Goal: Task Accomplishment & Management: Use online tool/utility

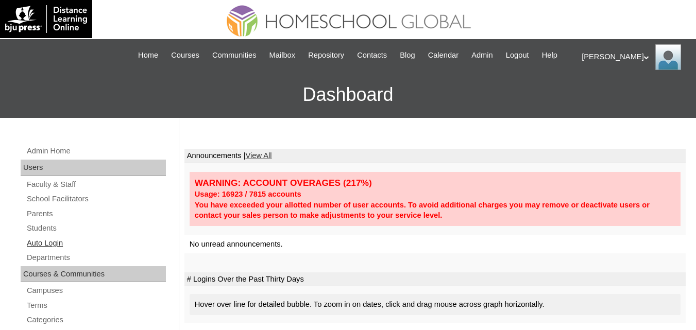
click at [44, 250] on link "Auto Login" at bounding box center [96, 243] width 140 height 13
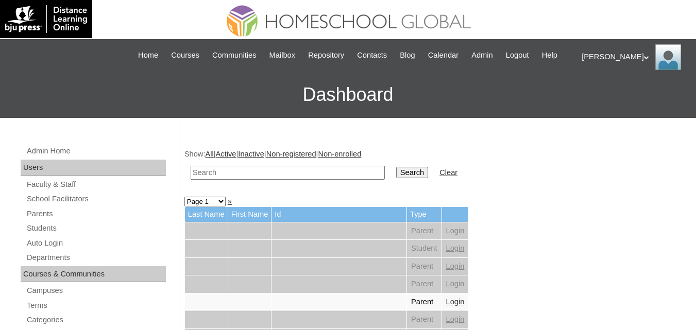
click at [247, 180] on input "text" at bounding box center [288, 173] width 194 height 14
type input "Nolan Kaimana"
click at [396, 178] on input "Search" at bounding box center [412, 172] width 32 height 11
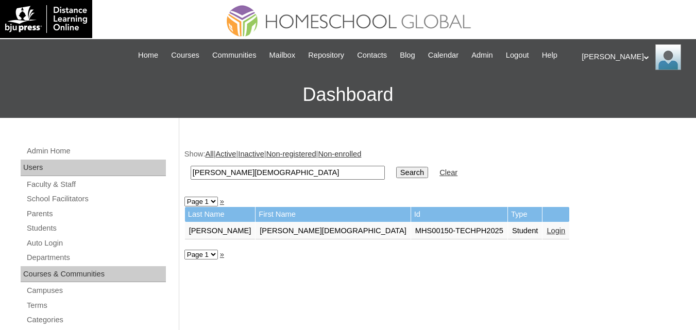
click at [547, 235] on link "Login" at bounding box center [556, 231] width 19 height 8
